Goal: Transaction & Acquisition: Book appointment/travel/reservation

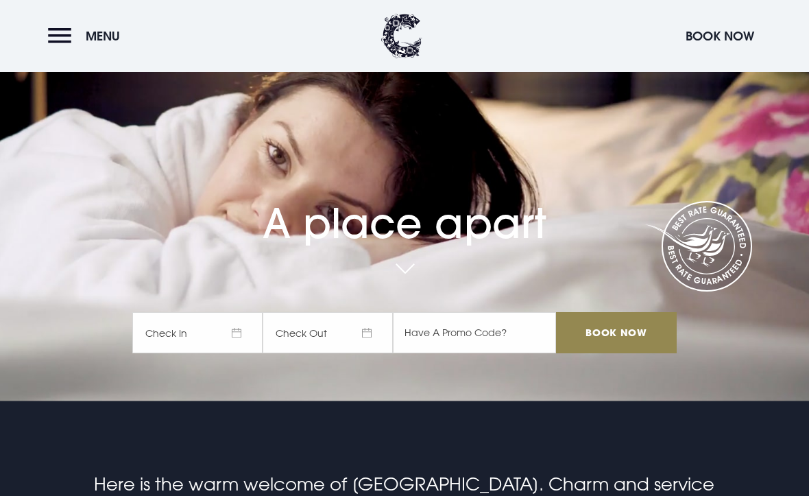
scroll to position [109, 0]
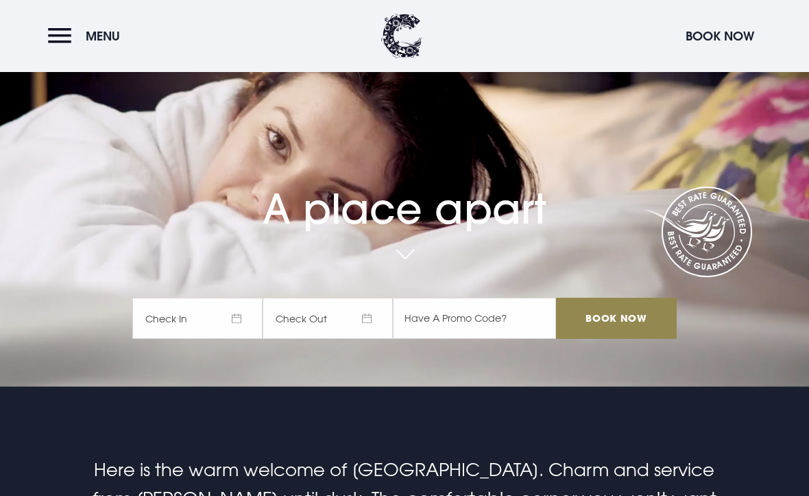
click at [220, 339] on span "Check In" at bounding box center [197, 318] width 130 height 41
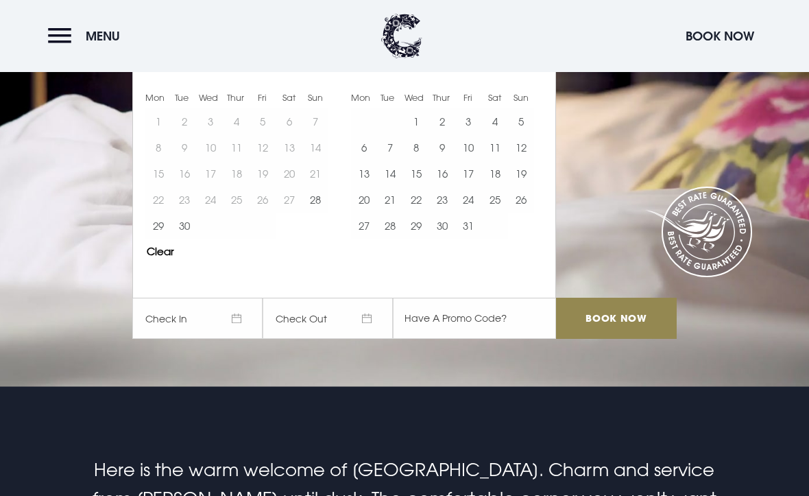
click at [540, 71] on button "Move forward to switch to the next month." at bounding box center [534, 58] width 26 height 26
click at [538, 71] on button "Move forward to switch to the next month." at bounding box center [534, 58] width 26 height 26
click at [534, 71] on button "Move forward to switch to the next month." at bounding box center [534, 58] width 26 height 26
click at [542, 71] on button "Move forward to switch to the next month." at bounding box center [534, 58] width 26 height 26
click at [543, 71] on button "Move forward to switch to the next month." at bounding box center [534, 58] width 26 height 26
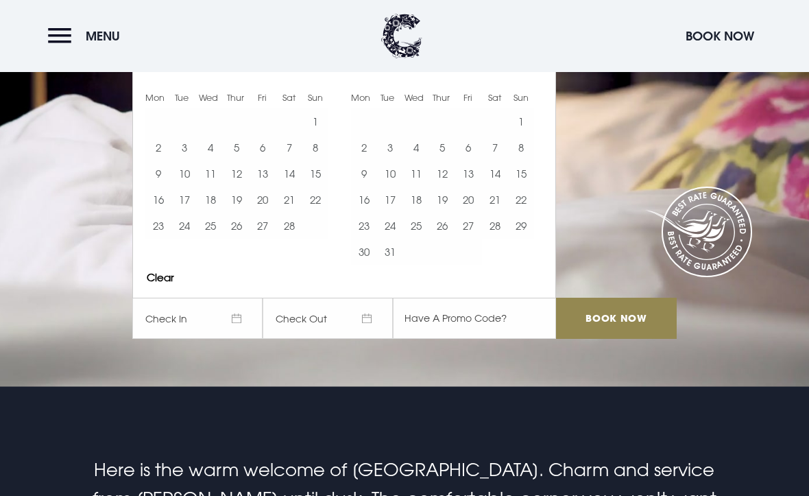
click at [496, 160] on button "7" at bounding box center [495, 147] width 26 height 26
click at [527, 160] on button "8" at bounding box center [521, 147] width 26 height 26
click at [625, 339] on input "Book Now" at bounding box center [616, 318] width 121 height 41
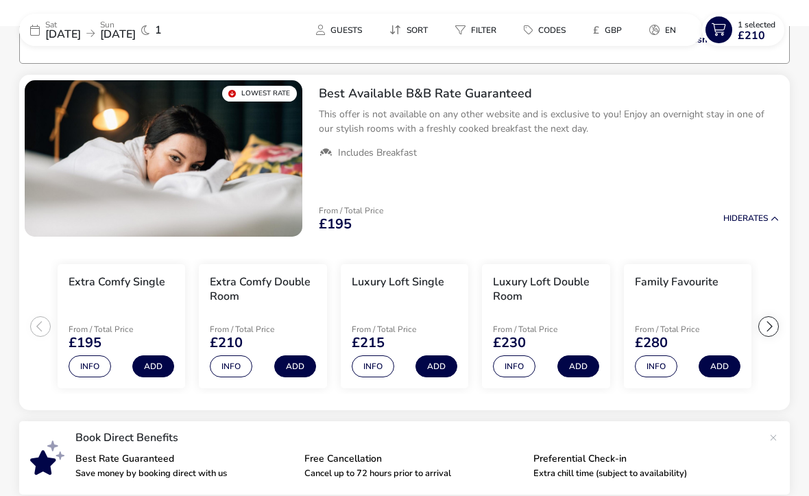
scroll to position [110, 0]
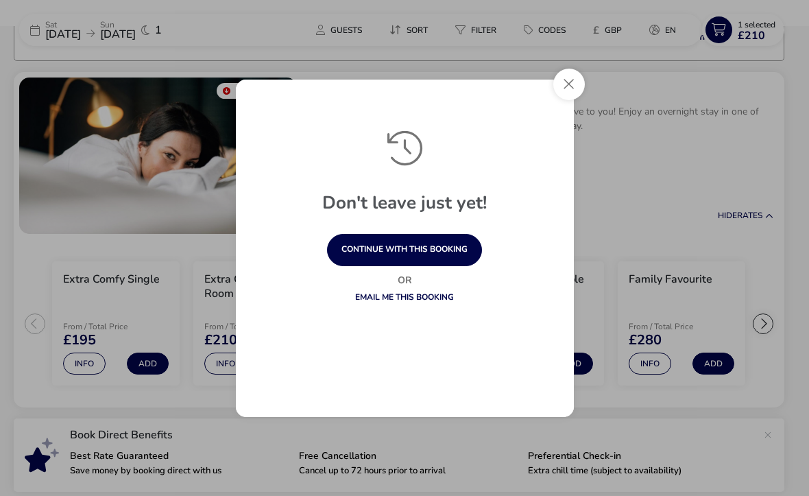
click at [573, 86] on button "Close" at bounding box center [569, 85] width 32 height 32
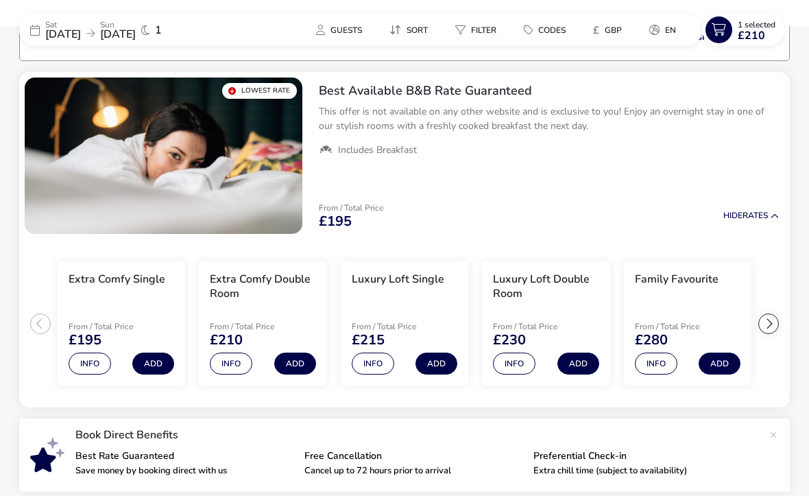
click at [294, 367] on button "Add" at bounding box center [295, 363] width 42 height 22
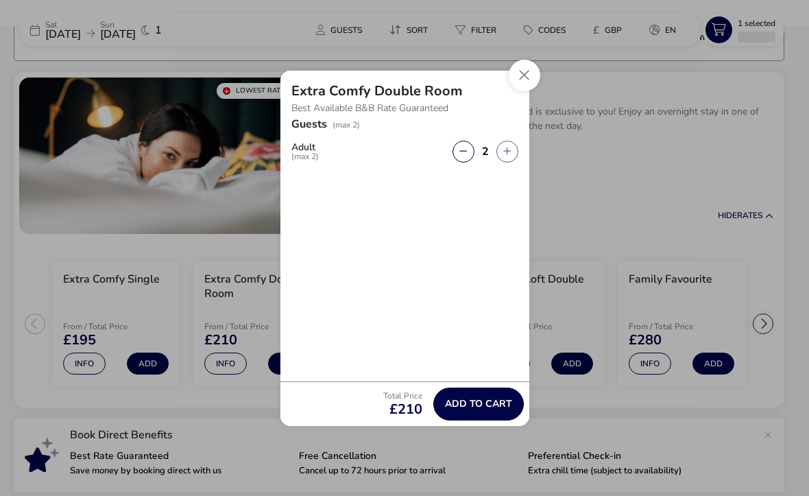
click at [494, 405] on span "Add to cart" at bounding box center [478, 403] width 67 height 10
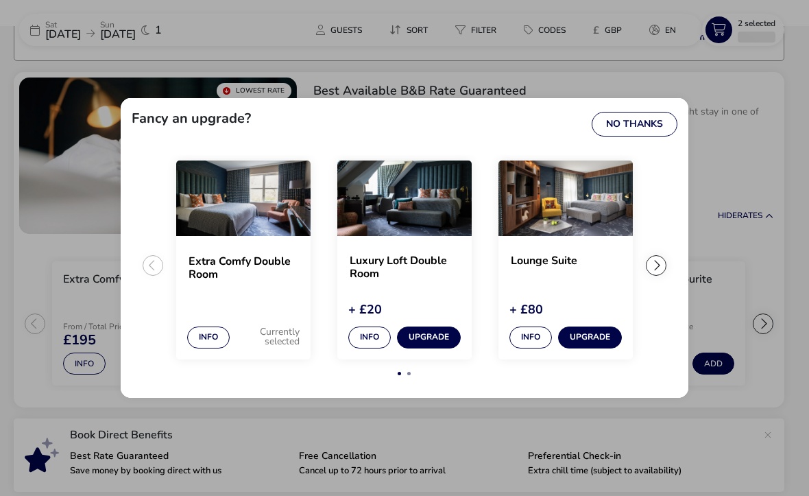
click at [656, 125] on button "No Thanks" at bounding box center [635, 124] width 86 height 25
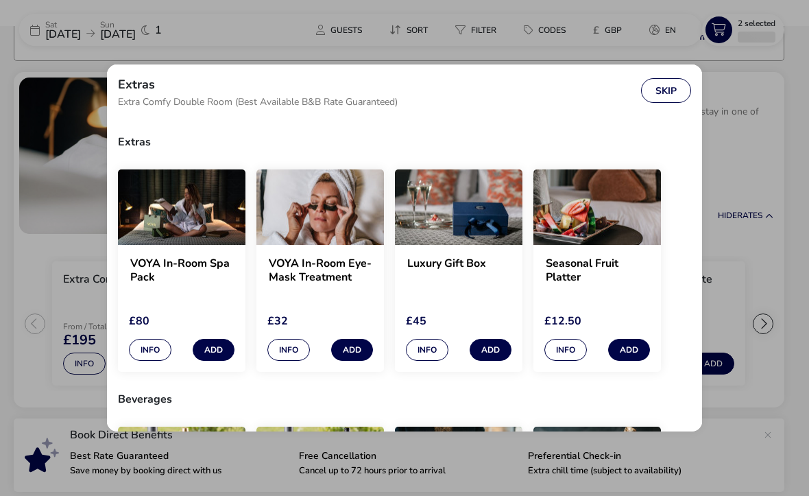
click at [670, 80] on button "Skip" at bounding box center [666, 90] width 50 height 25
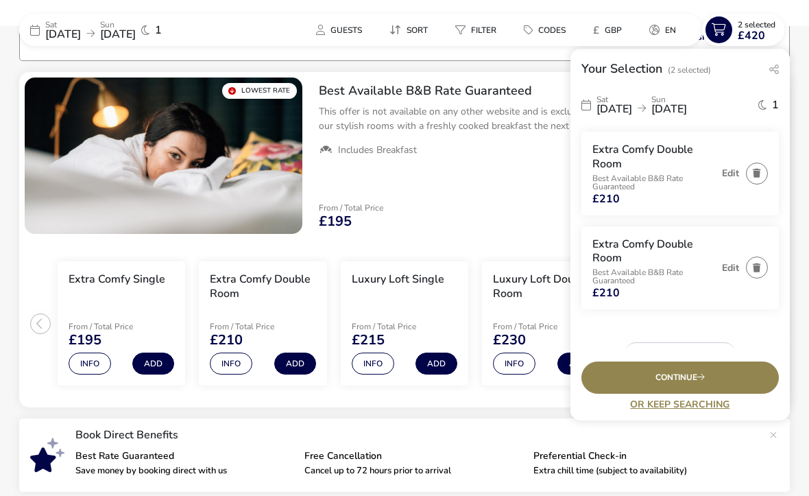
click at [762, 265] on button "button" at bounding box center [757, 267] width 22 height 22
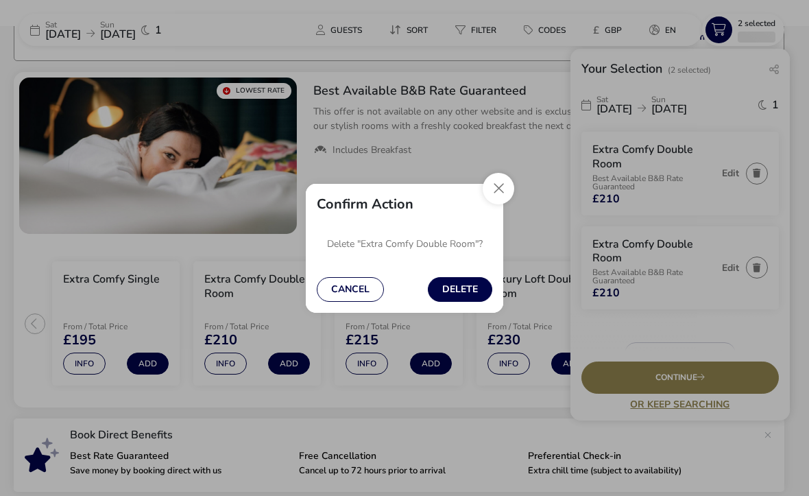
click at [466, 292] on button "Delete" at bounding box center [460, 289] width 64 height 25
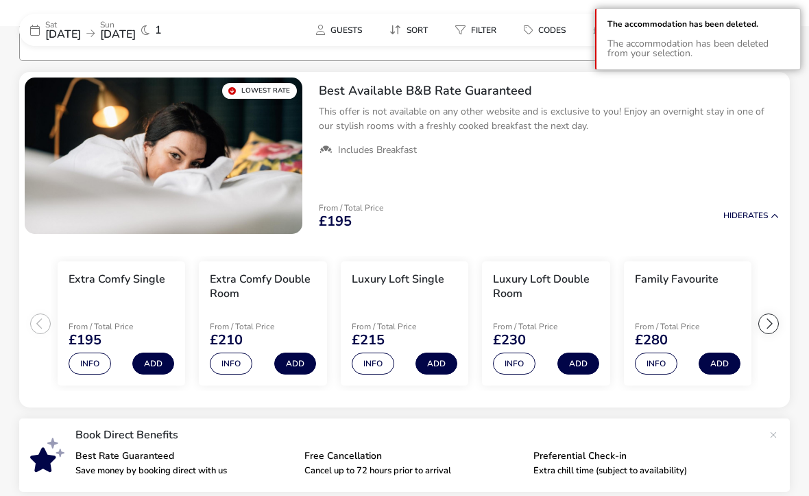
scroll to position [0, 0]
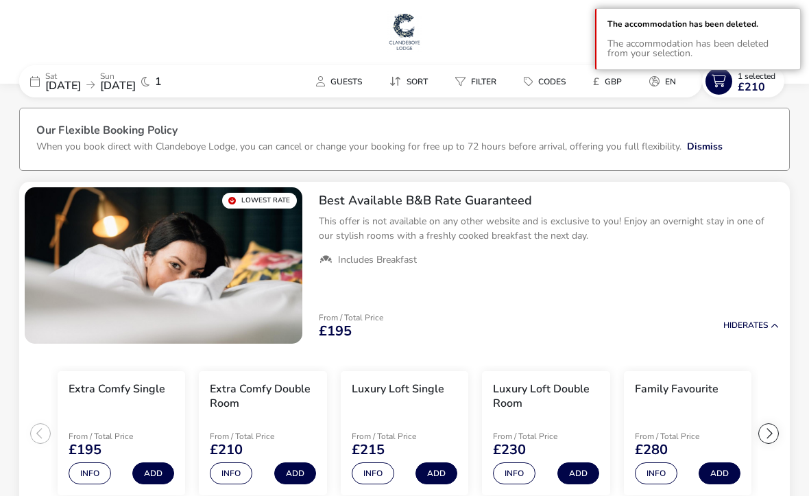
click at [769, 88] on span "1 Selected £210" at bounding box center [757, 82] width 38 height 22
